Goal: Find specific page/section: Locate a particular part of the current website

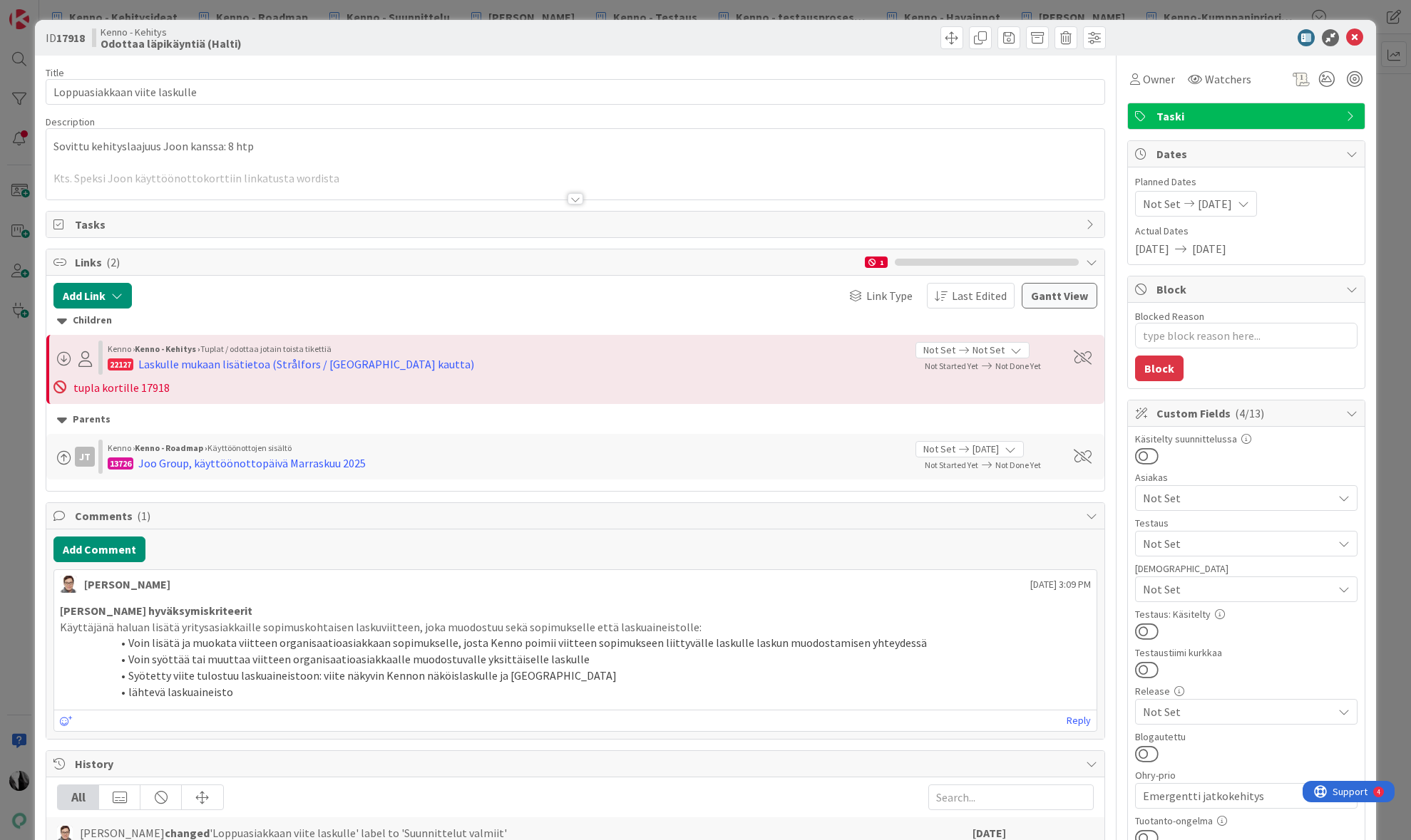
type textarea "x"
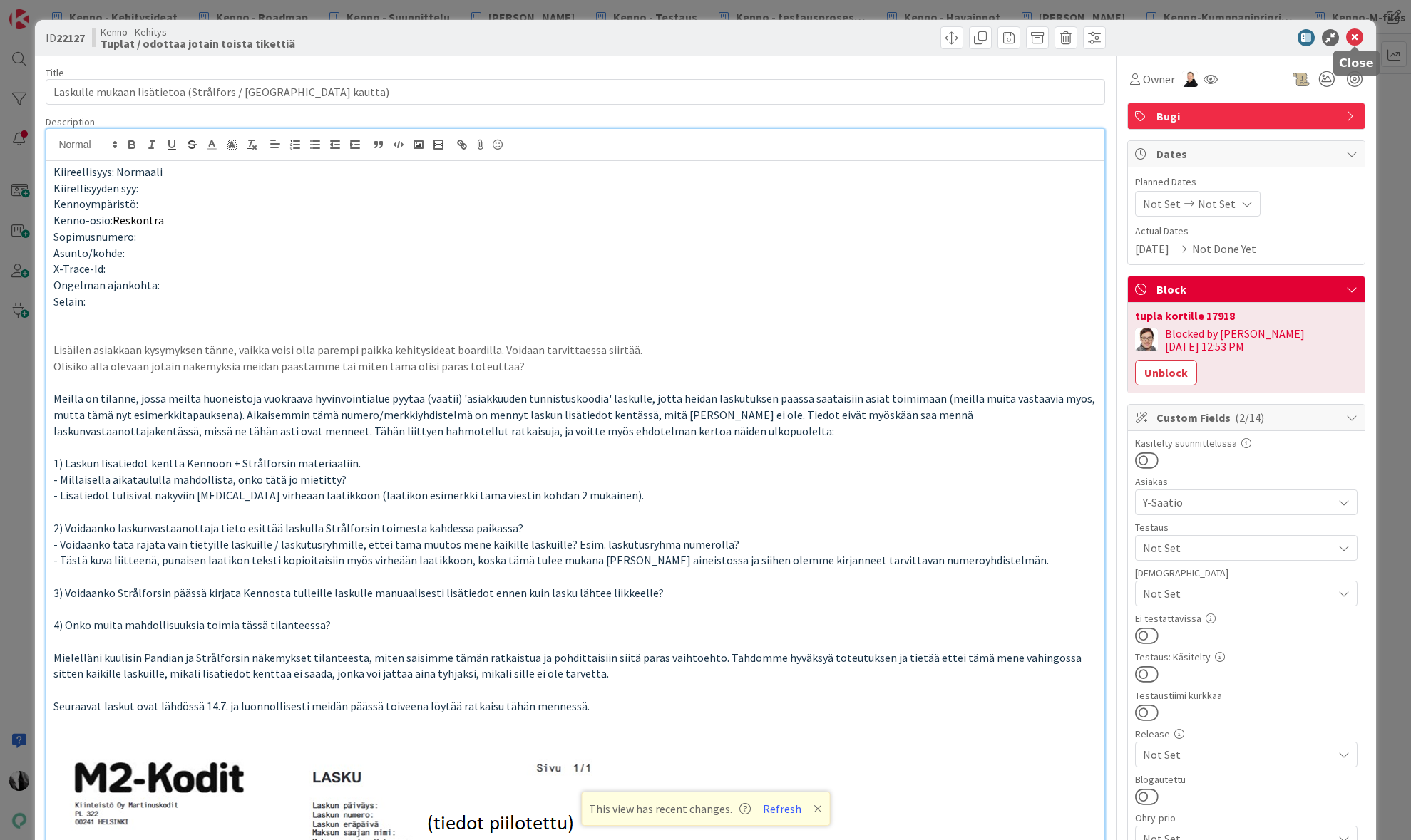
click at [1354, 39] on icon at bounding box center [1354, 38] width 17 height 17
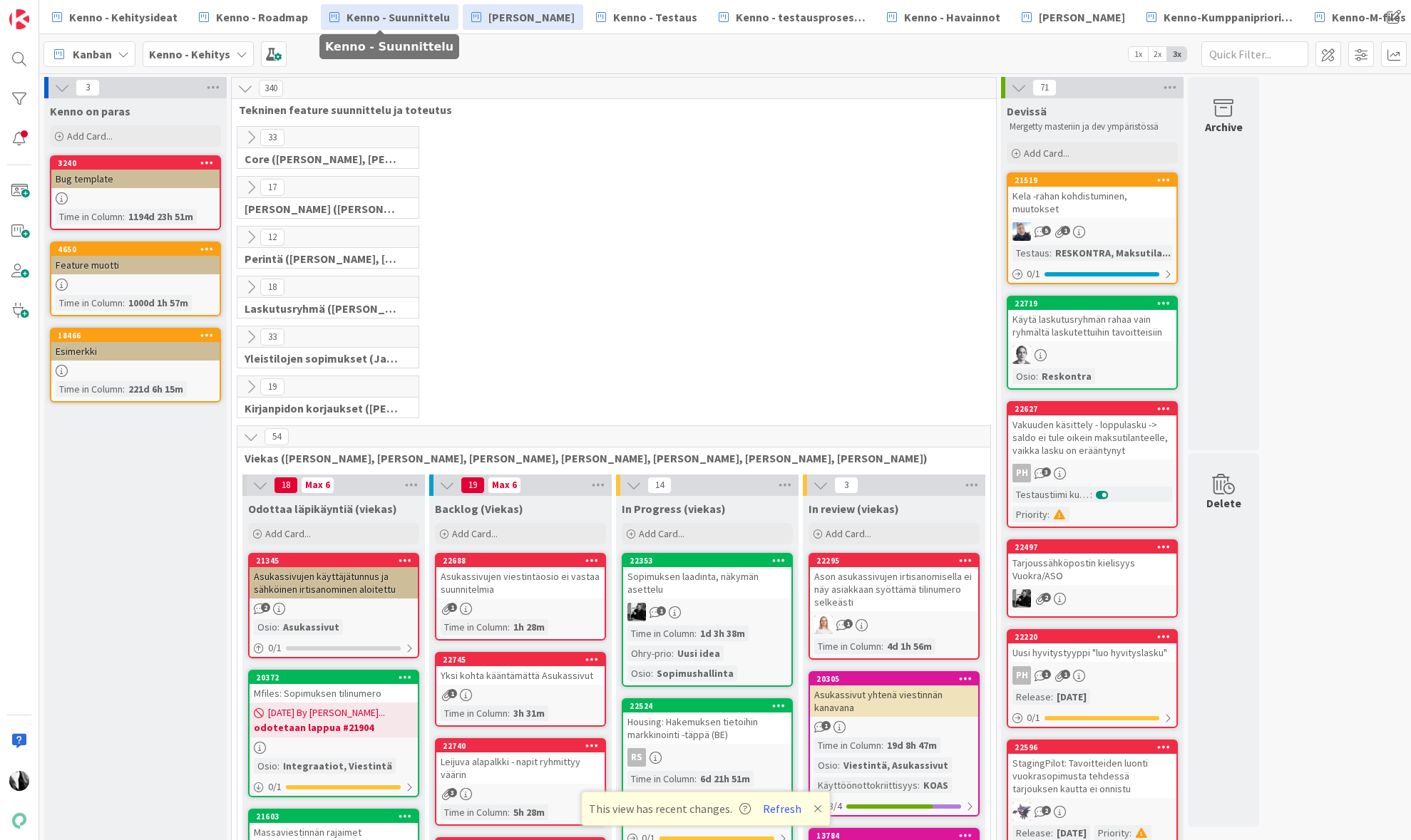
click at [383, 16] on span "Kenno - Suunnittelu" at bounding box center [398, 17] width 103 height 17
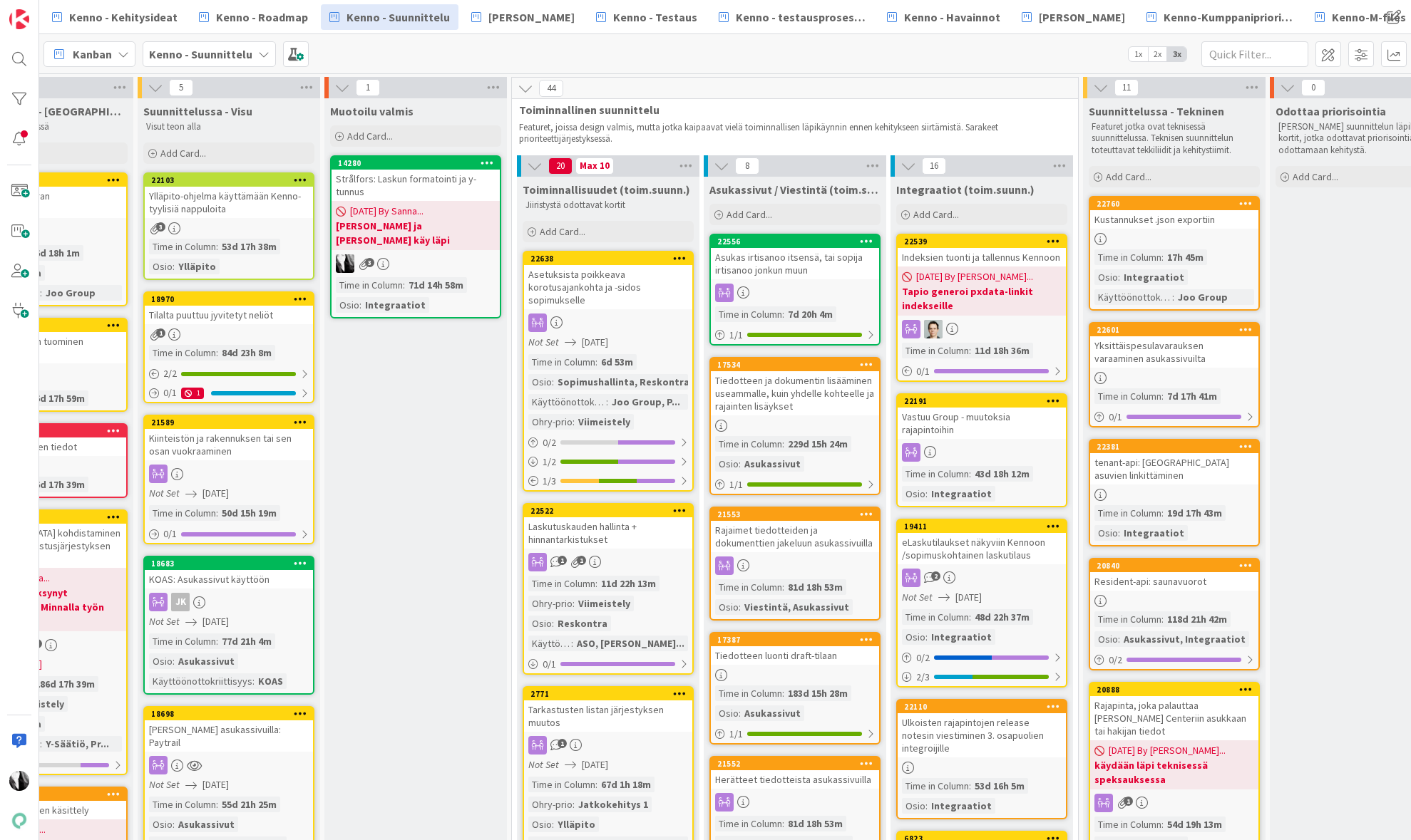
scroll to position [0, 298]
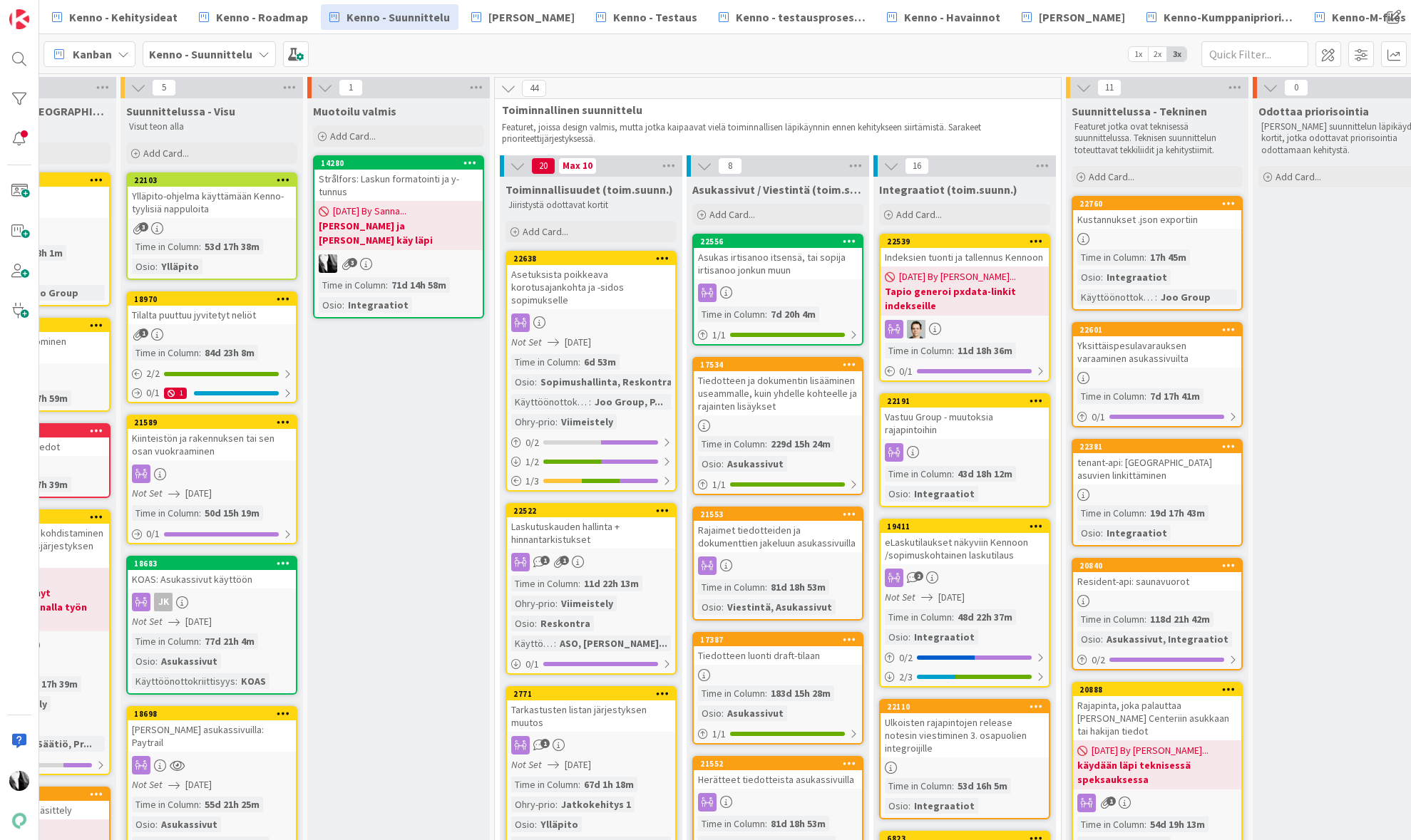
click at [1182, 237] on div at bounding box center [1157, 239] width 168 height 12
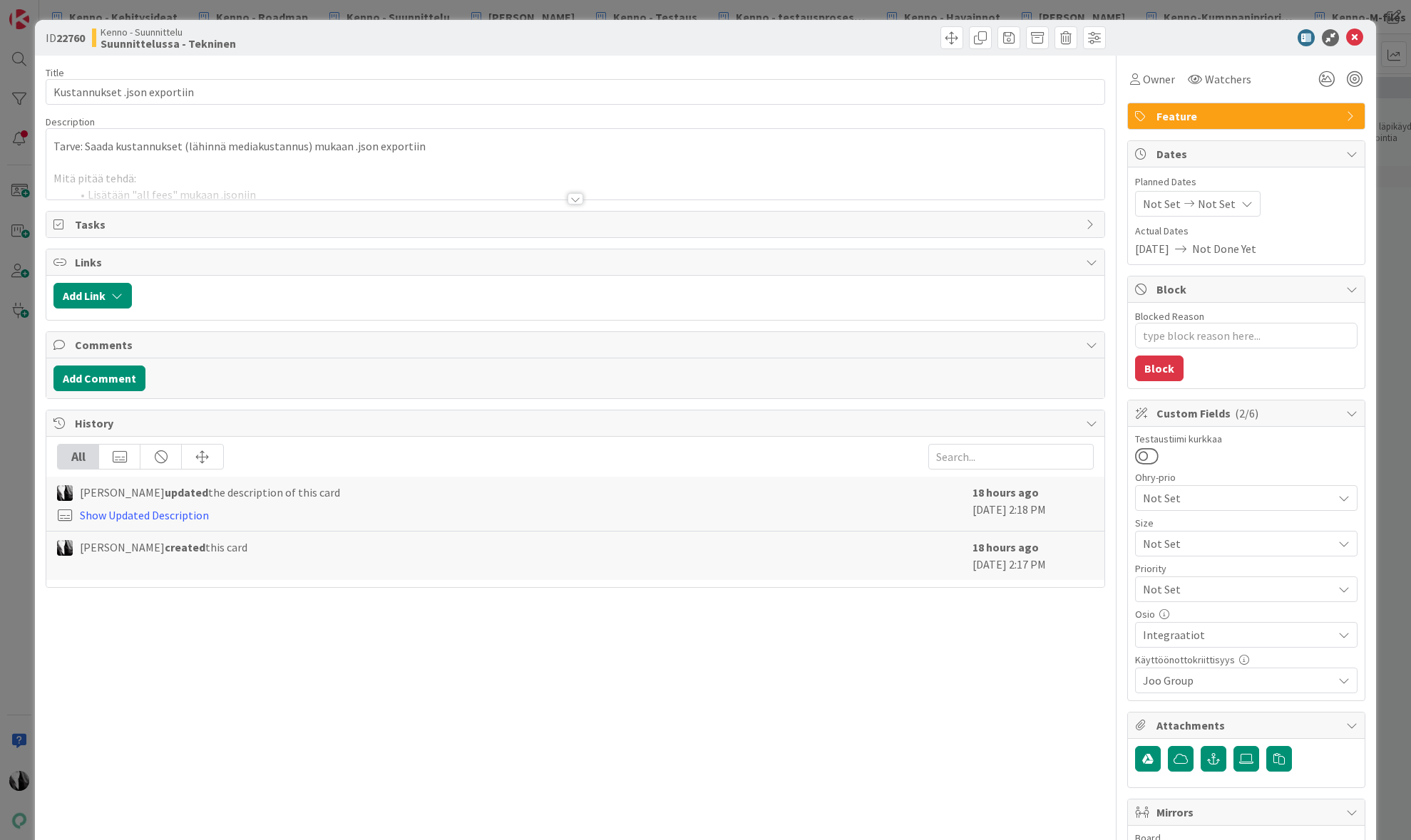
type textarea "x"
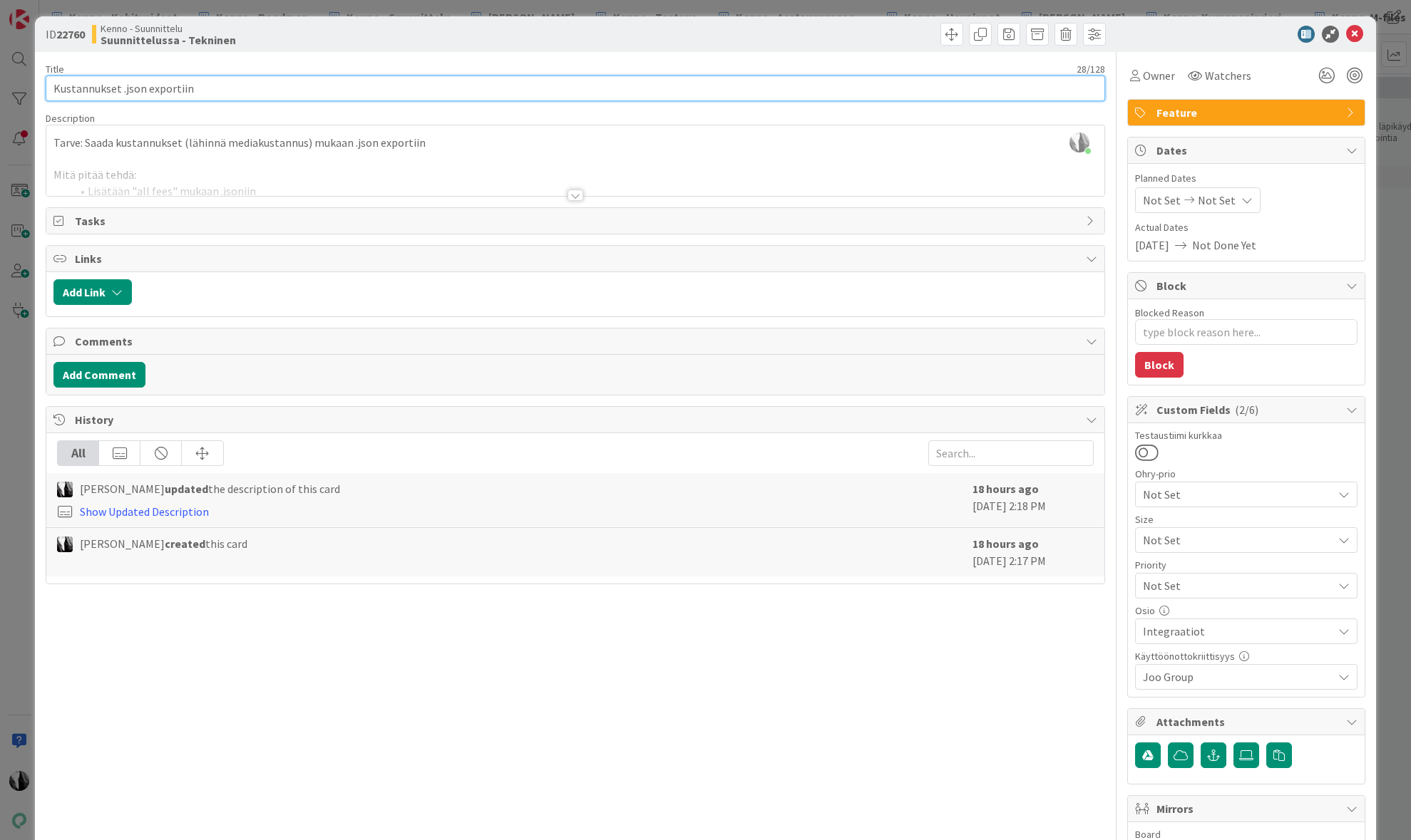
click at [234, 90] on input "Kustannukset .json exportiin" at bounding box center [575, 88] width 1058 height 25
type input "Kustannukset .json exportiin /"
type textarea "x"
type input "Kustannukset .json exportiin (all fees)"
type textarea "x"
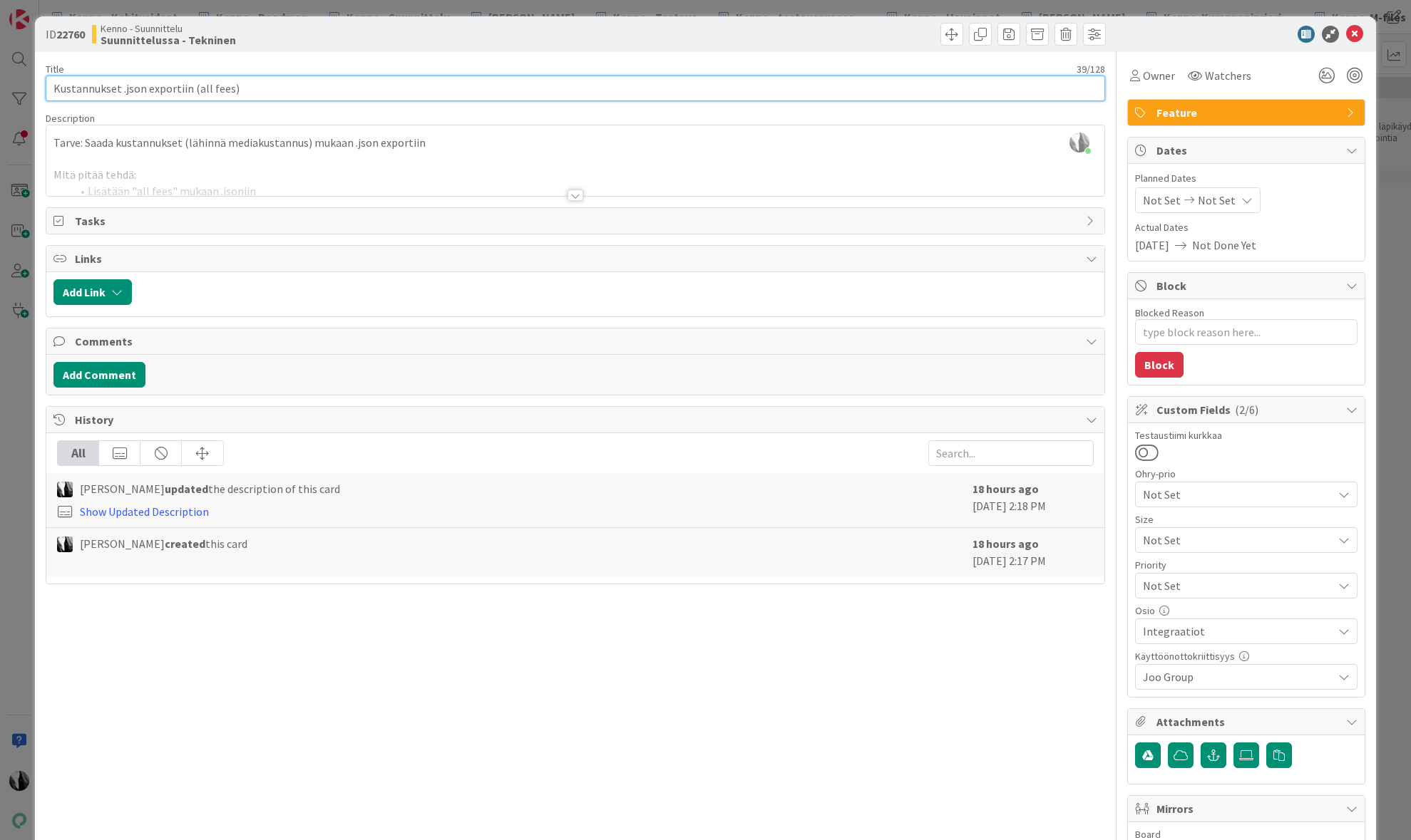
type input "Kustannukset .json exportiin (all fees)"
click at [1220, 24] on div "ID 22760 Kenno - Suunnittelu Suunnittelussa - Tekninen" at bounding box center [704, 34] width 1340 height 35
click at [933, 166] on div at bounding box center [575, 177] width 1058 height 36
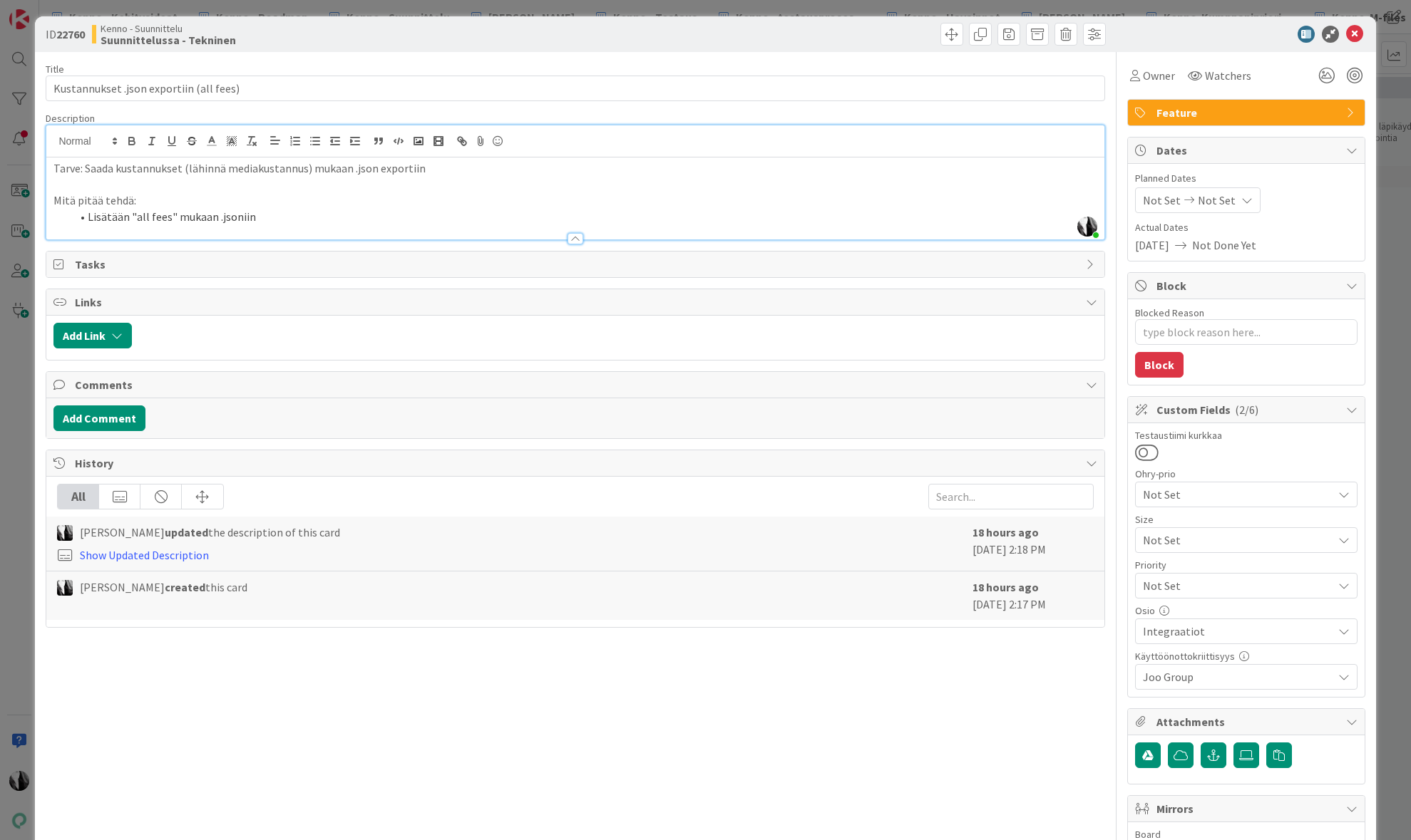
click at [1230, 30] on div at bounding box center [1239, 34] width 253 height 17
click at [1359, 31] on icon at bounding box center [1354, 34] width 17 height 17
